Goal: Task Accomplishment & Management: Use online tool/utility

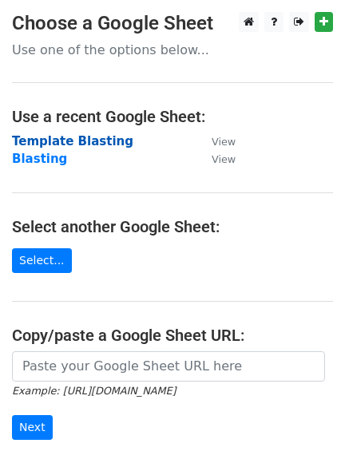
click at [101, 148] on strong "Template Blasting" at bounding box center [72, 141] width 121 height 14
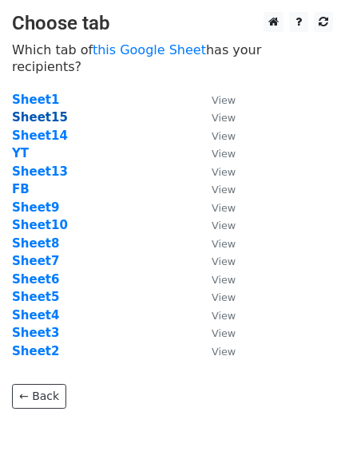
click at [45, 110] on strong "Sheet15" at bounding box center [40, 117] width 56 height 14
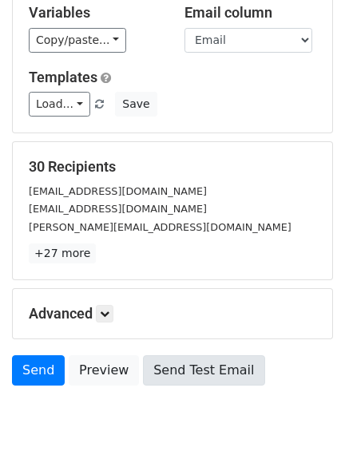
scroll to position [164, 0]
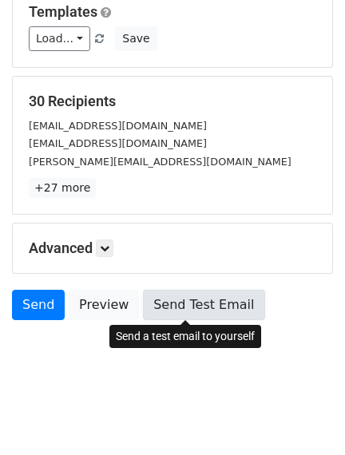
click at [204, 302] on link "Send Test Email" at bounding box center [203, 305] width 121 height 30
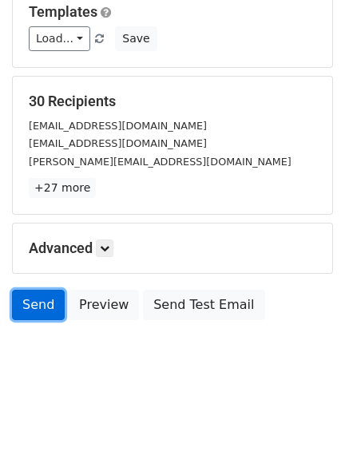
click at [30, 297] on link "Send" at bounding box center [38, 305] width 53 height 30
